Goal: Information Seeking & Learning: Learn about a topic

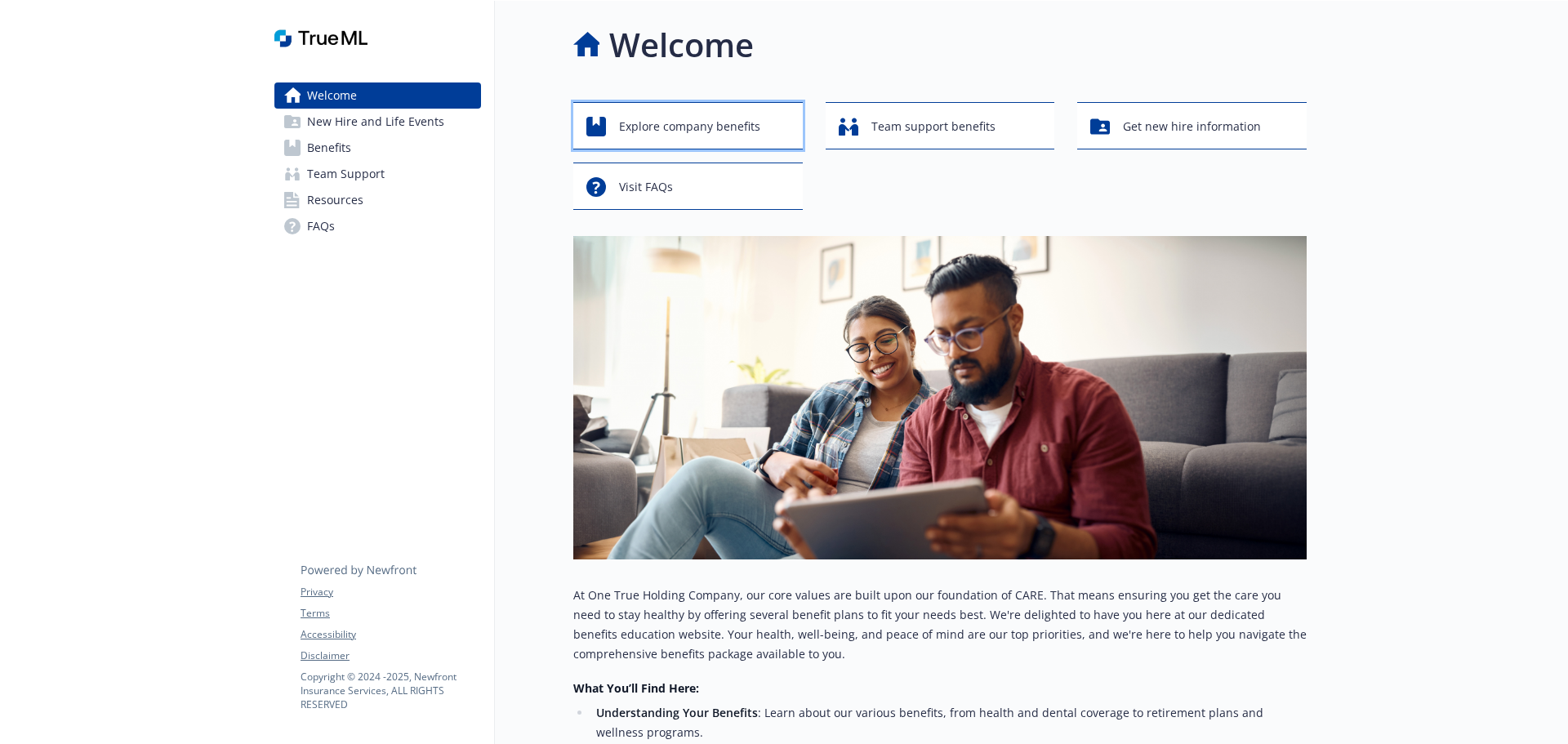
click at [673, 131] on span "Explore company benefits" at bounding box center [689, 126] width 141 height 31
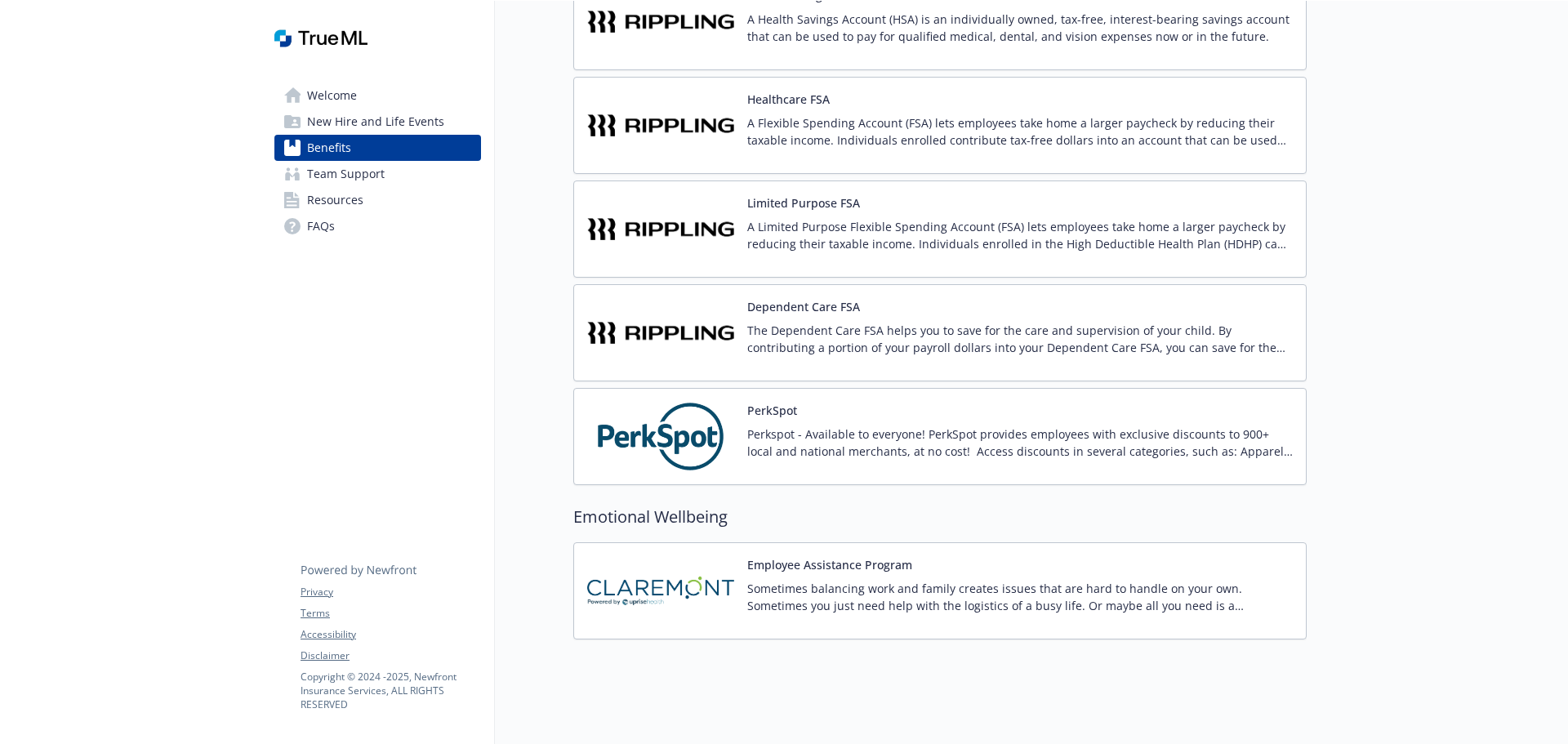
scroll to position [2394, 0]
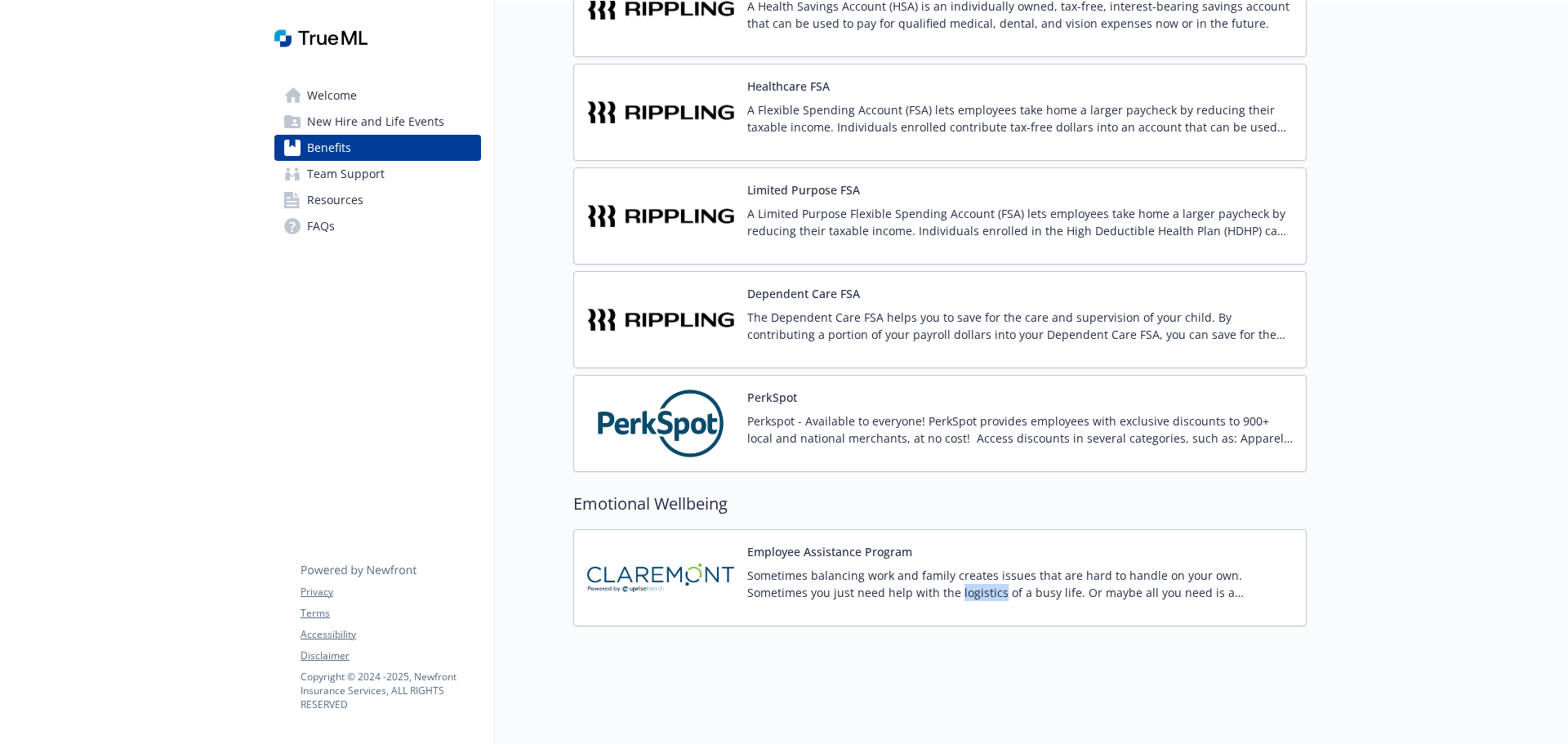
click at [856, 557] on div "Employee Assistance Program" at bounding box center [1020, 578] width 546 height 70
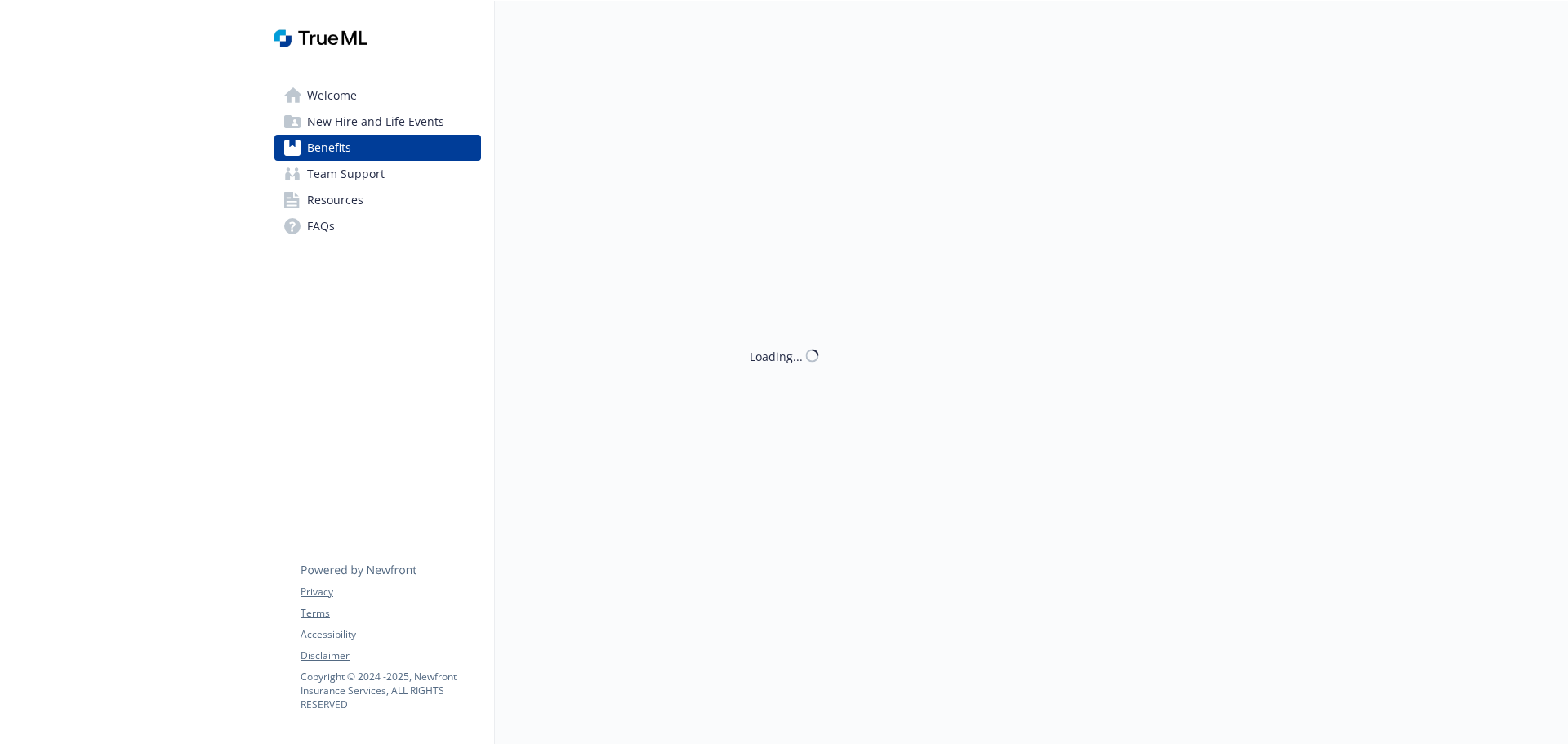
scroll to position [2394, 0]
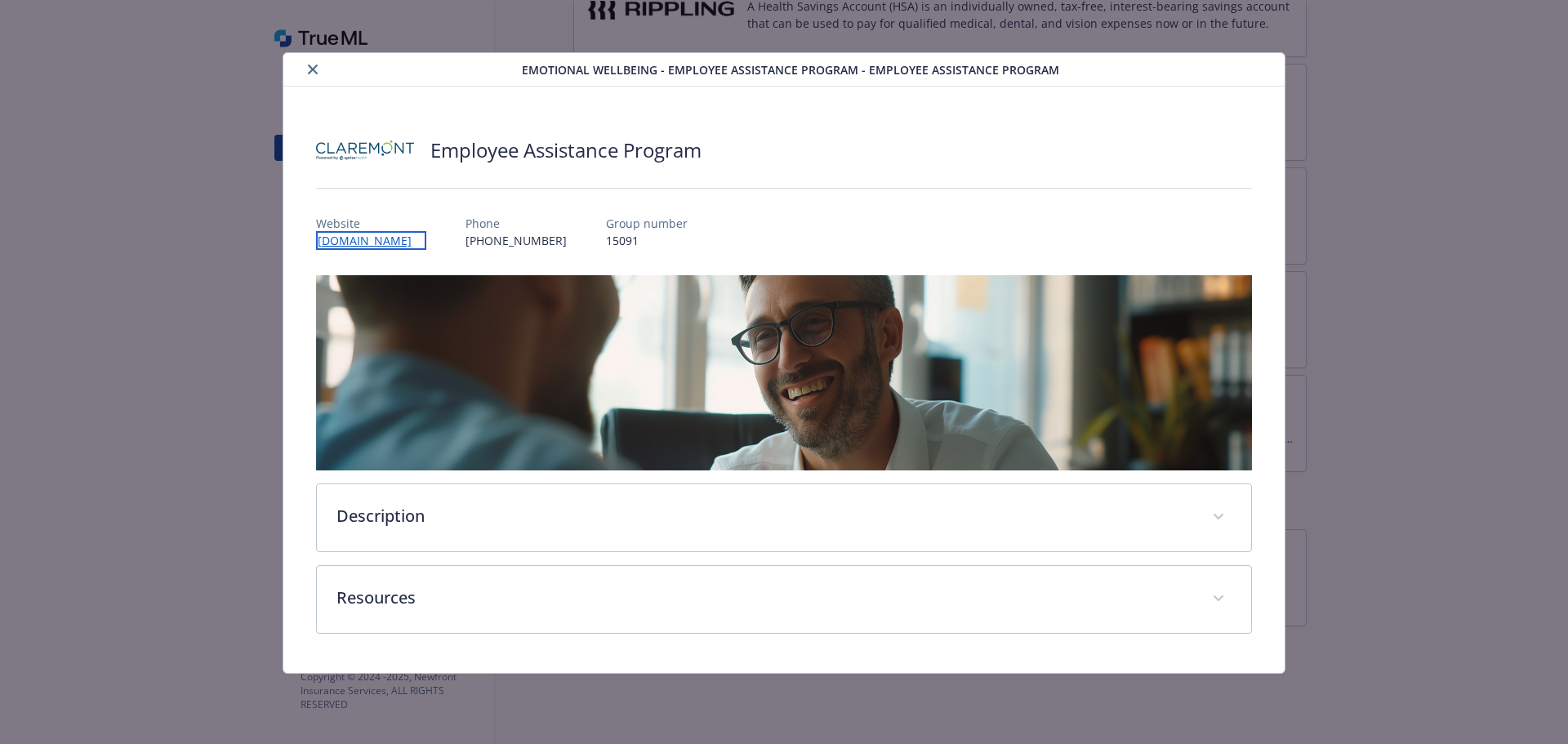
click at [701, 529] on div "Employee Assistance Program Website [DOMAIN_NAME] Phone [PHONE_NUMBER] Group nu…" at bounding box center [785, 380] width 937 height 508
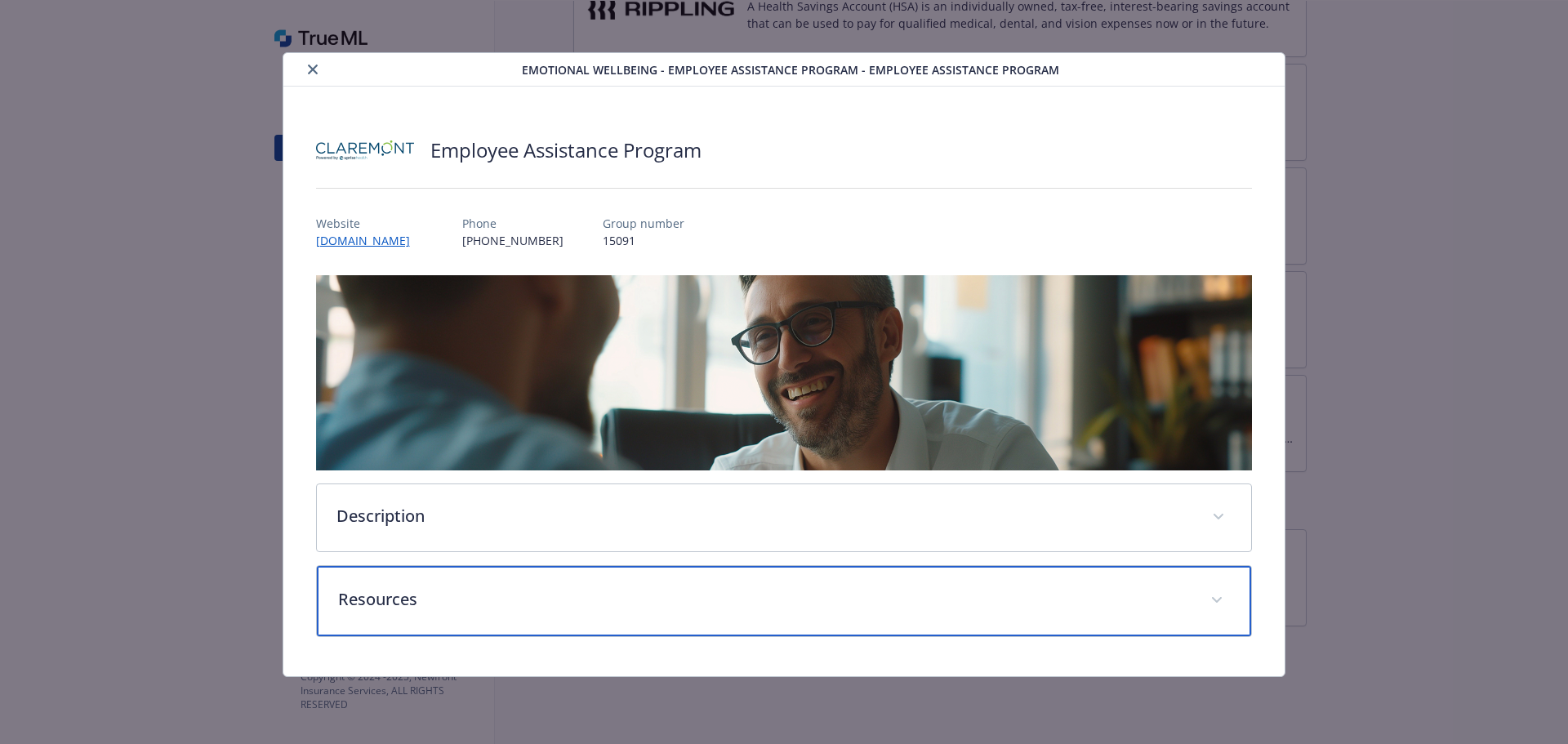
click at [469, 605] on p "Resources" at bounding box center [764, 599] width 853 height 24
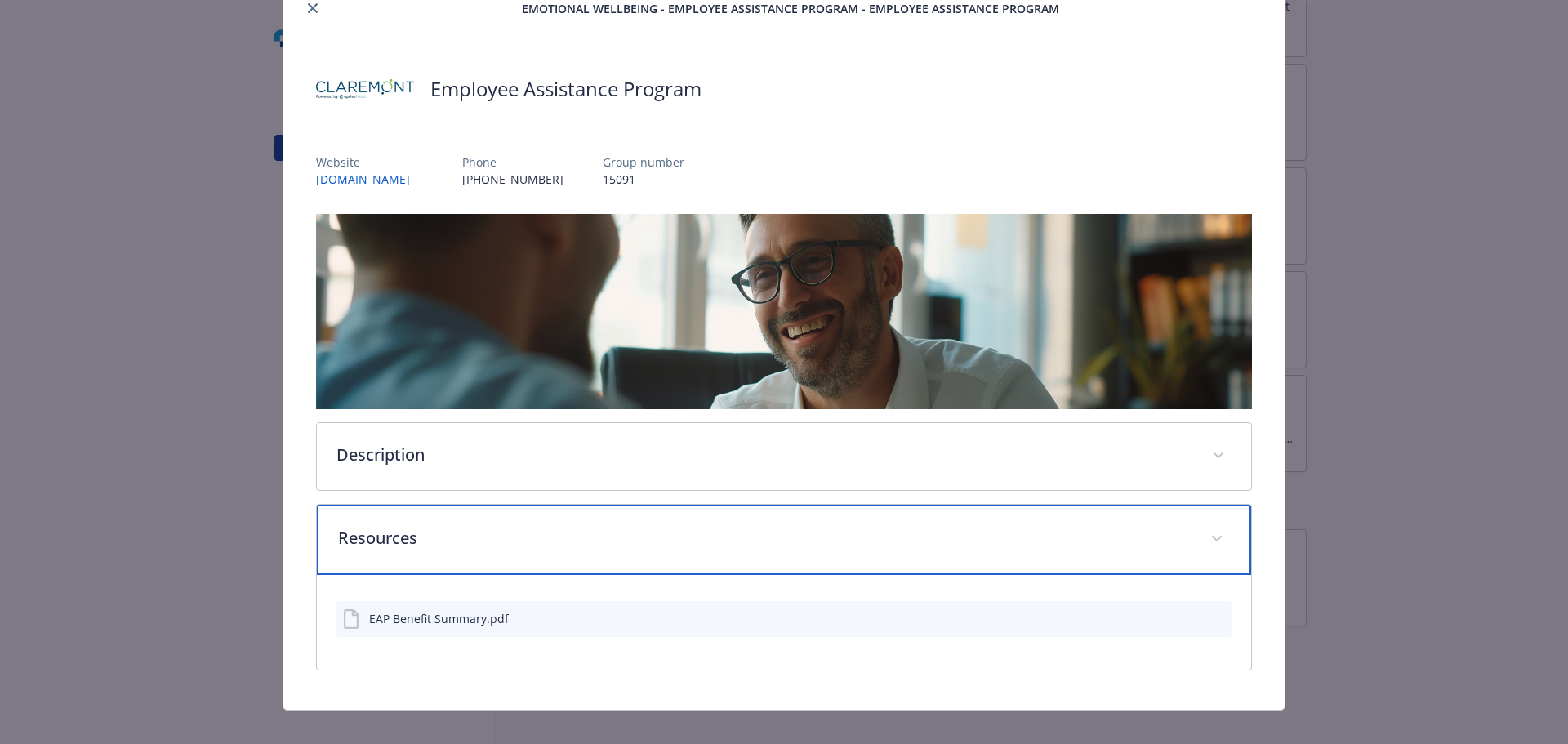
scroll to position [75, 0]
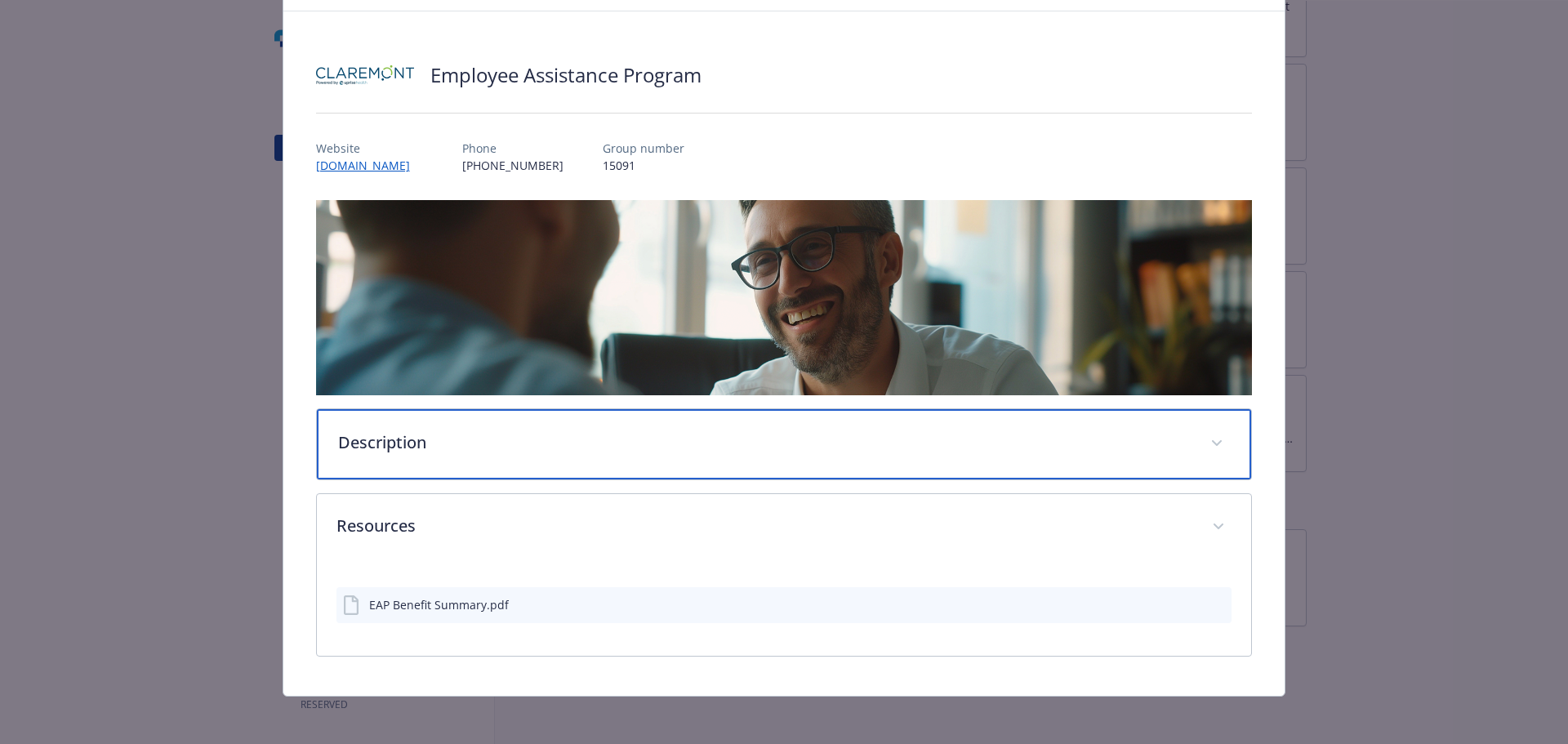
click at [489, 438] on p "Description" at bounding box center [764, 442] width 853 height 24
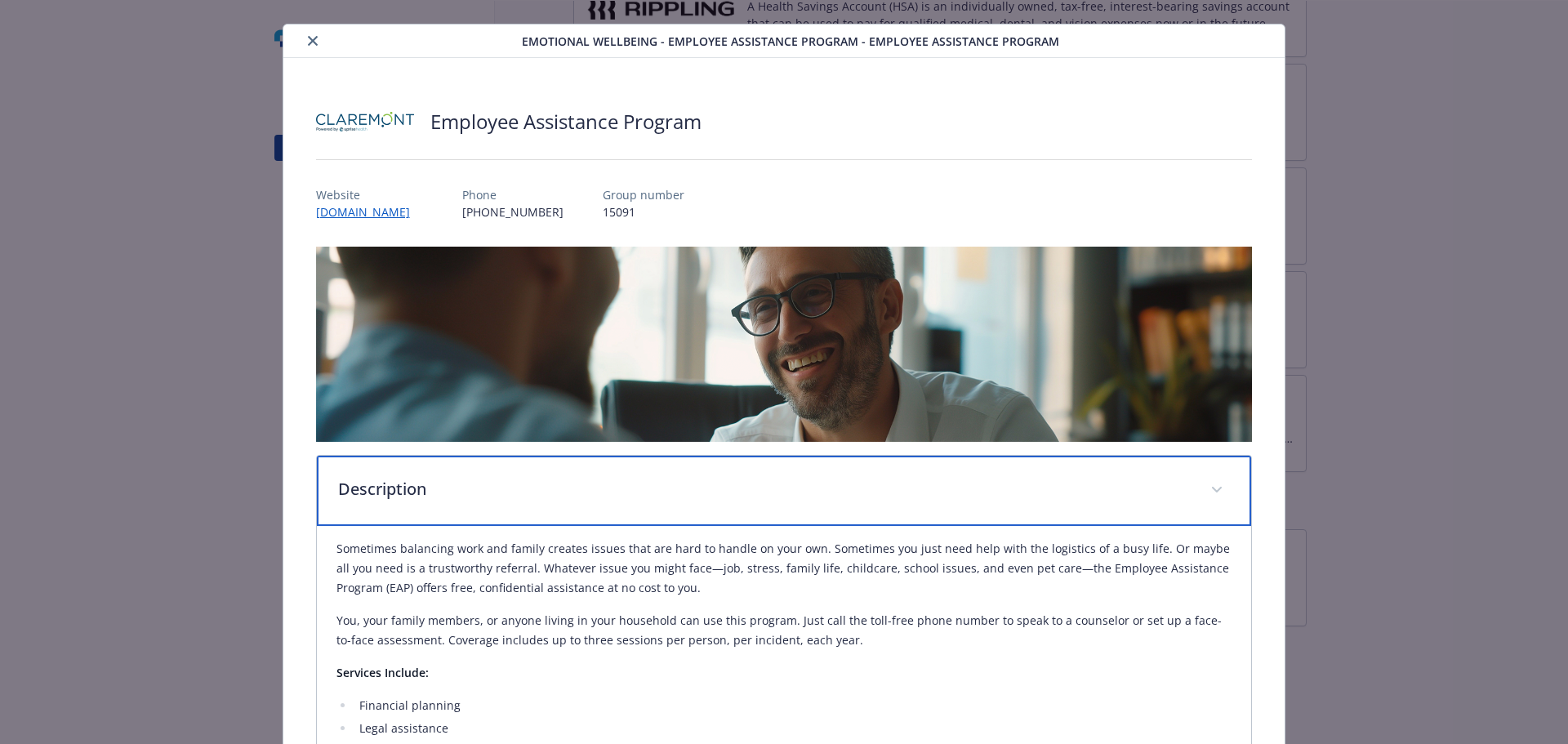
scroll to position [0, 0]
